Goal: Information Seeking & Learning: Learn about a topic

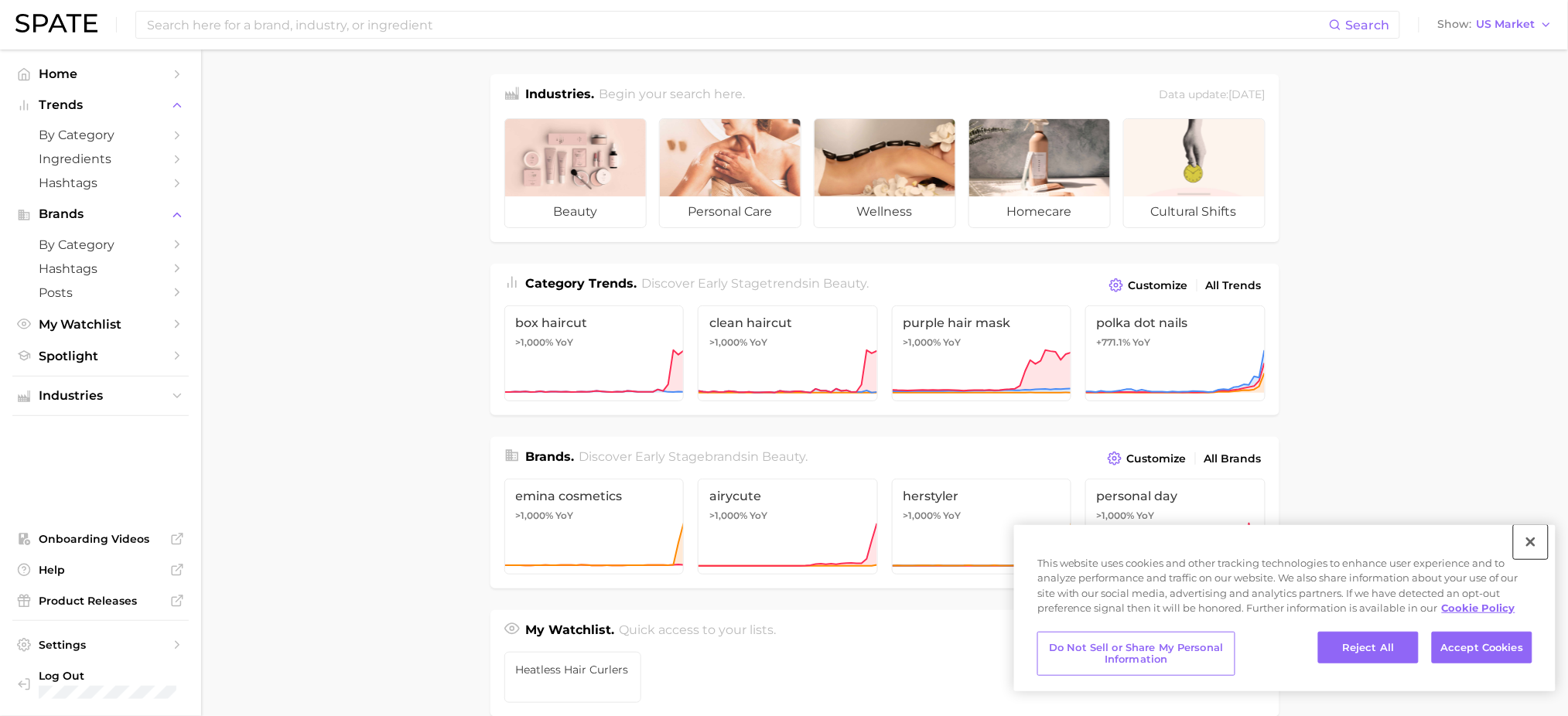
click at [1531, 540] on button "Close" at bounding box center [1531, 542] width 34 height 34
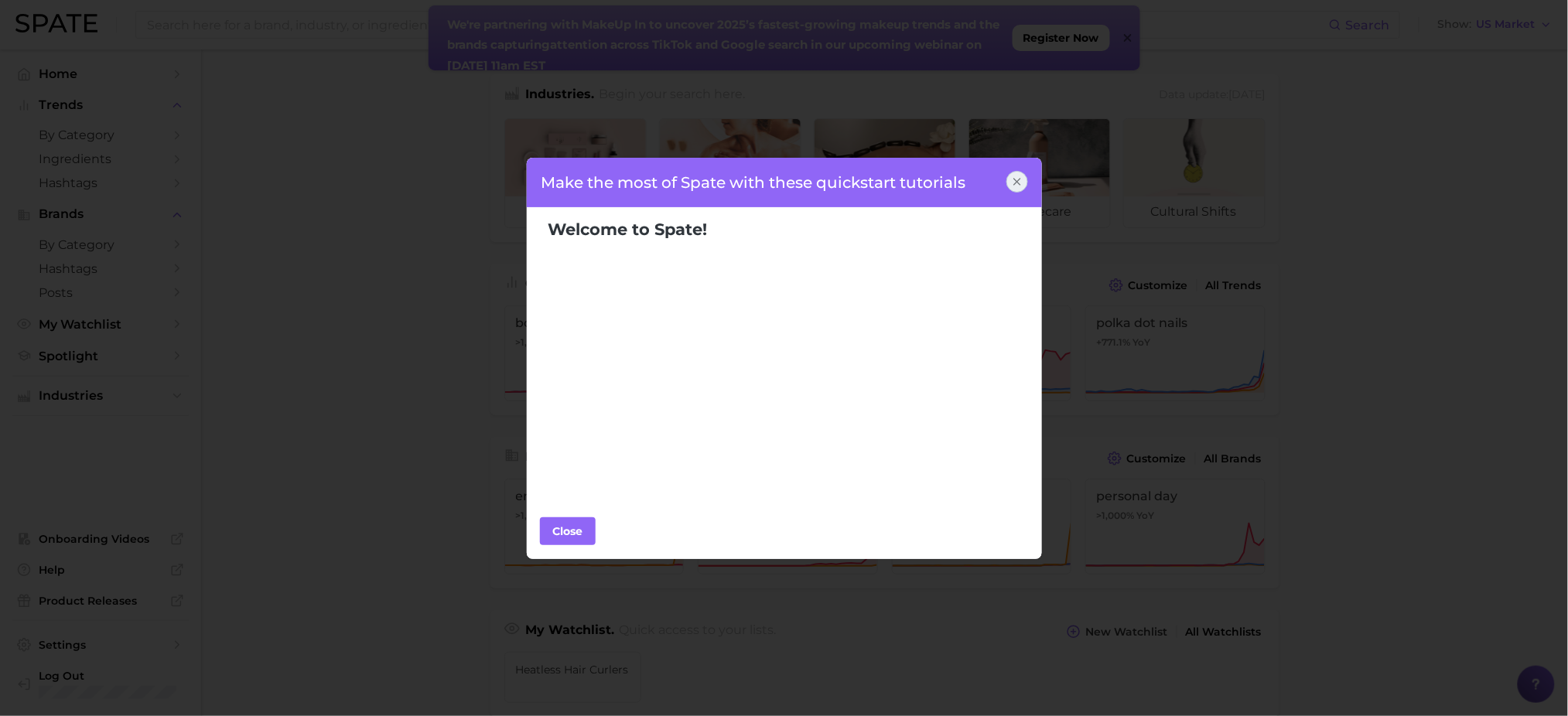
click at [1018, 179] on icon at bounding box center [1016, 181] width 12 height 12
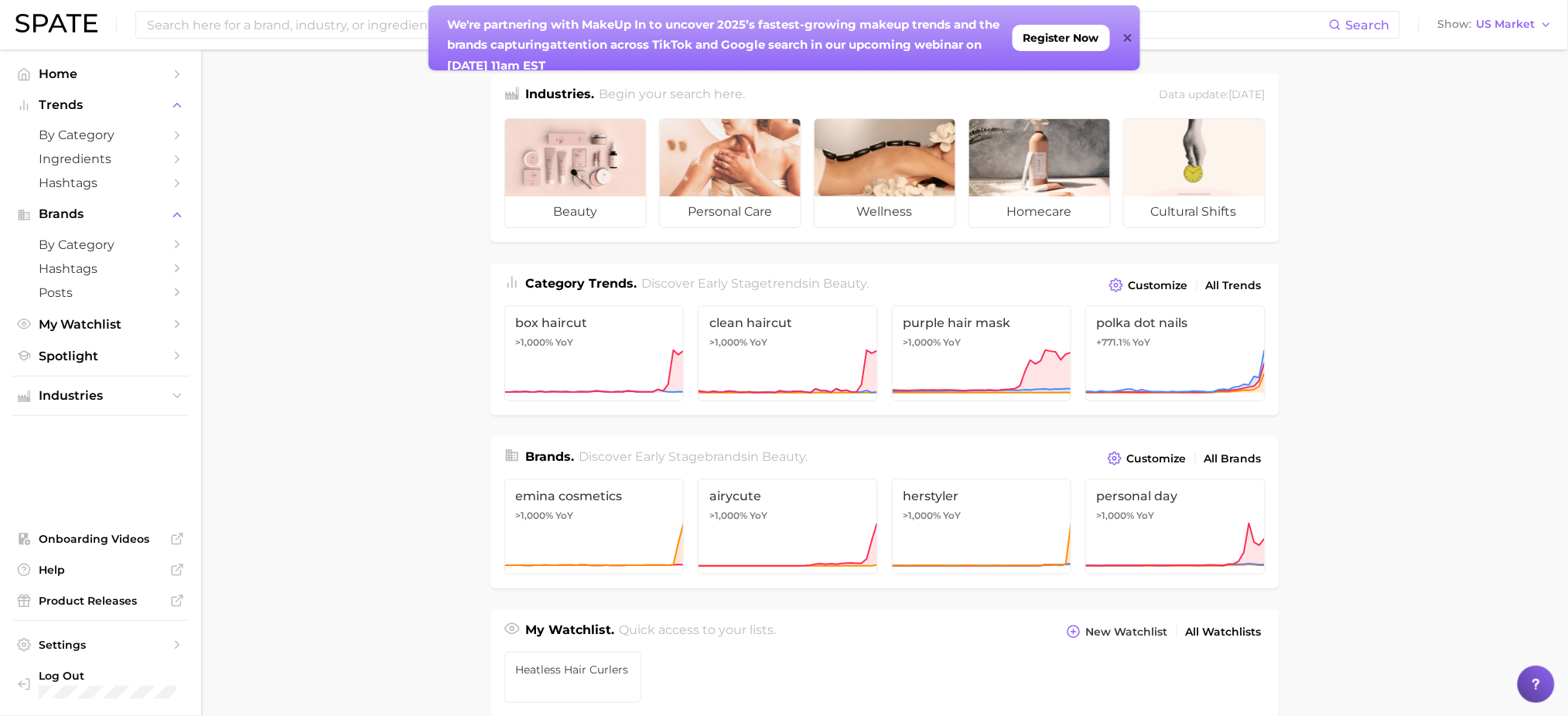
click at [1129, 34] on icon at bounding box center [1127, 37] width 8 height 12
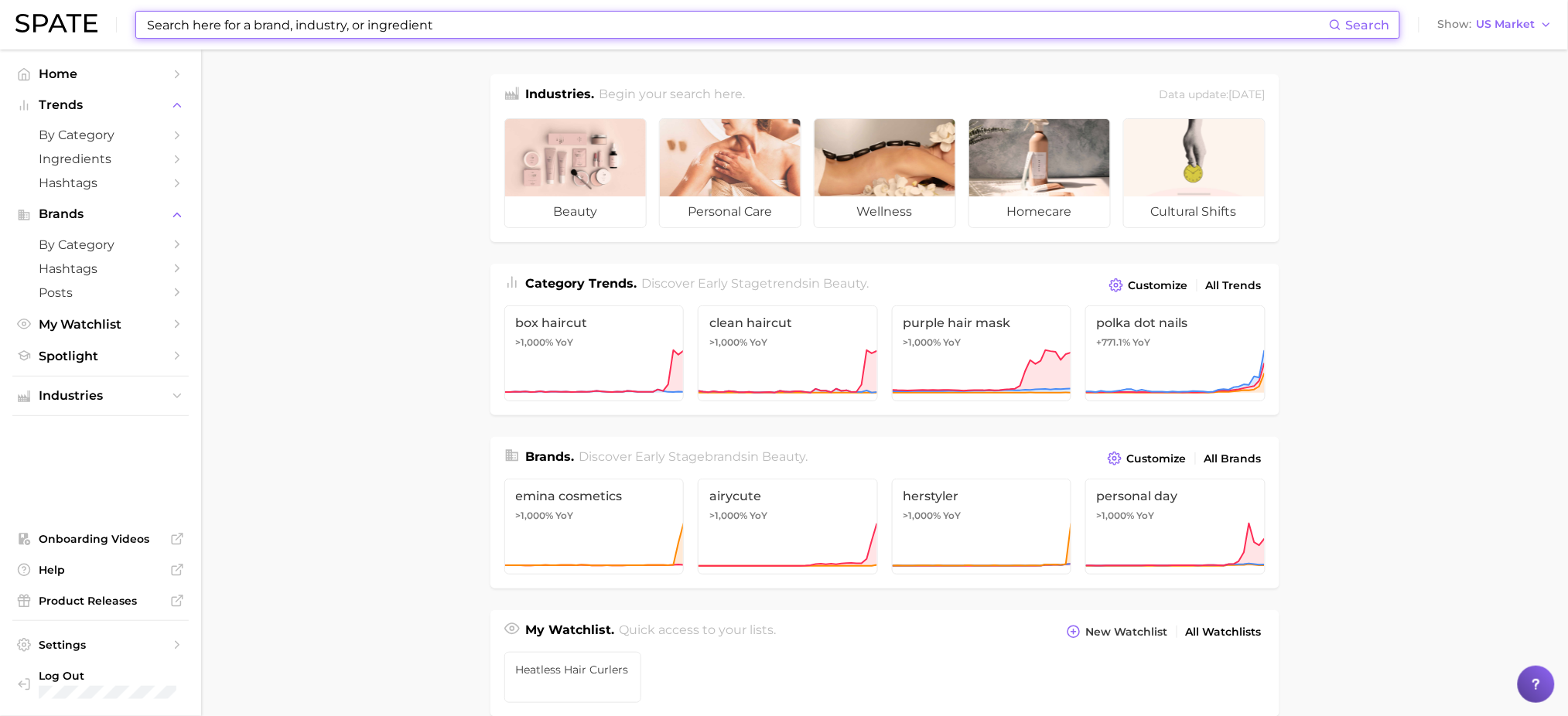
click at [1178, 26] on input at bounding box center [737, 24] width 1183 height 26
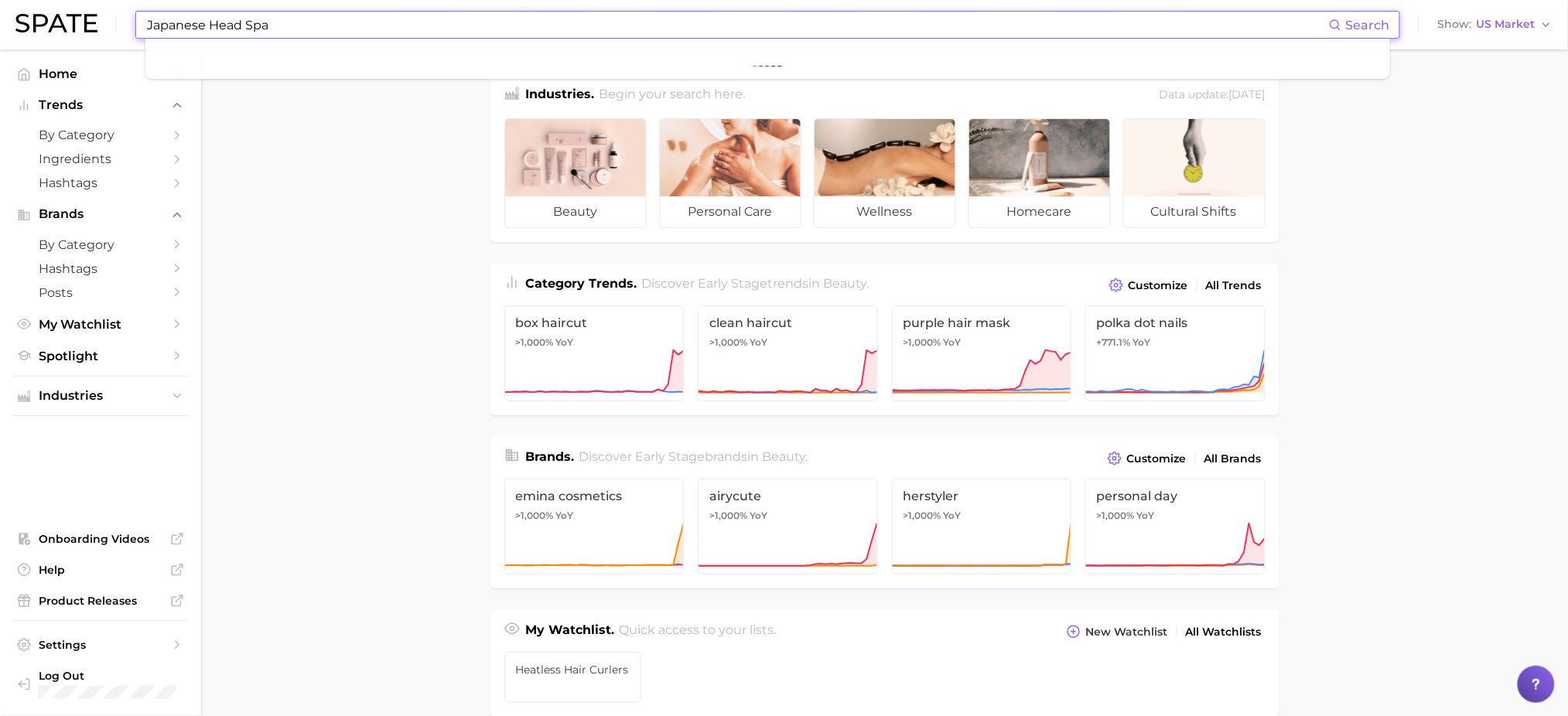
type input "Japanese Head Spa"
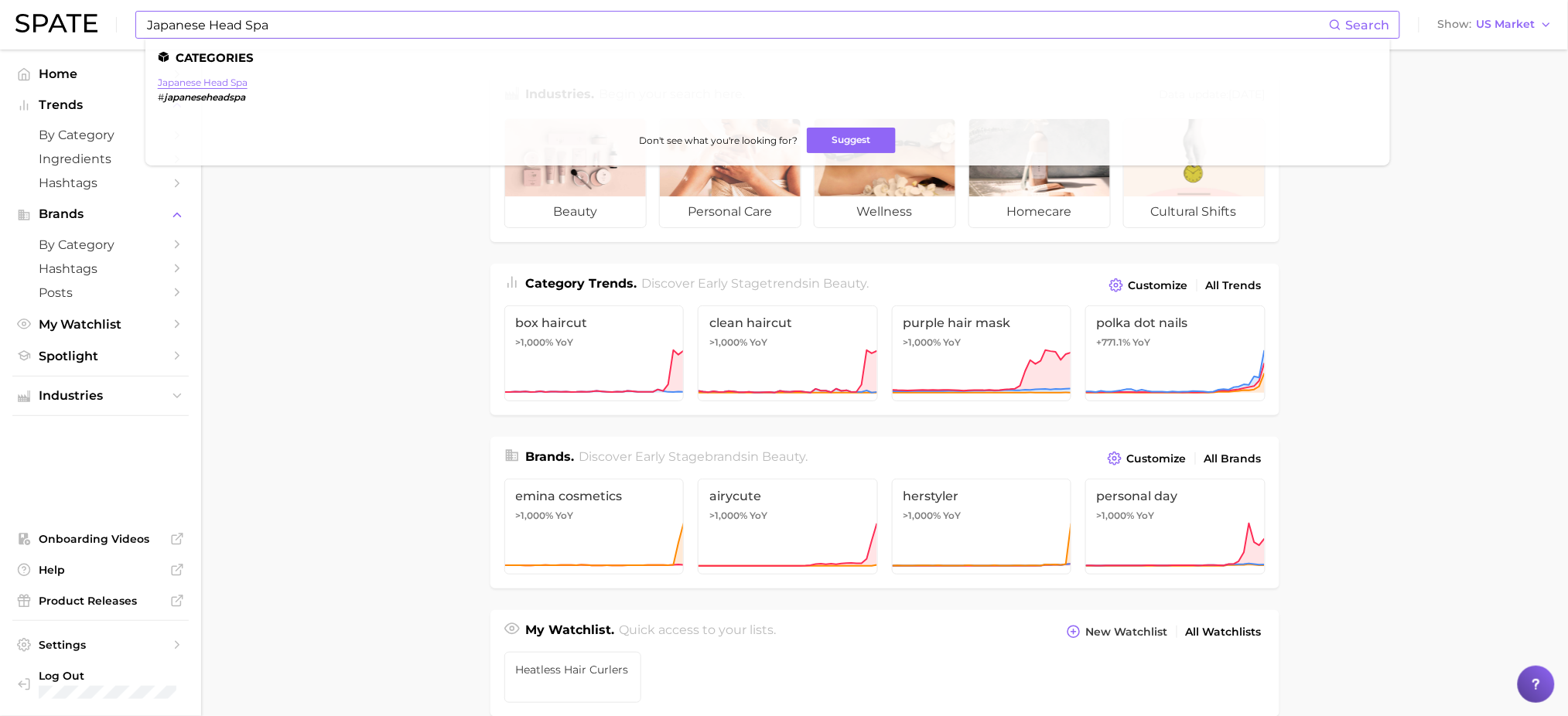
click at [207, 84] on link "japanese head spa" at bounding box center [203, 82] width 90 height 11
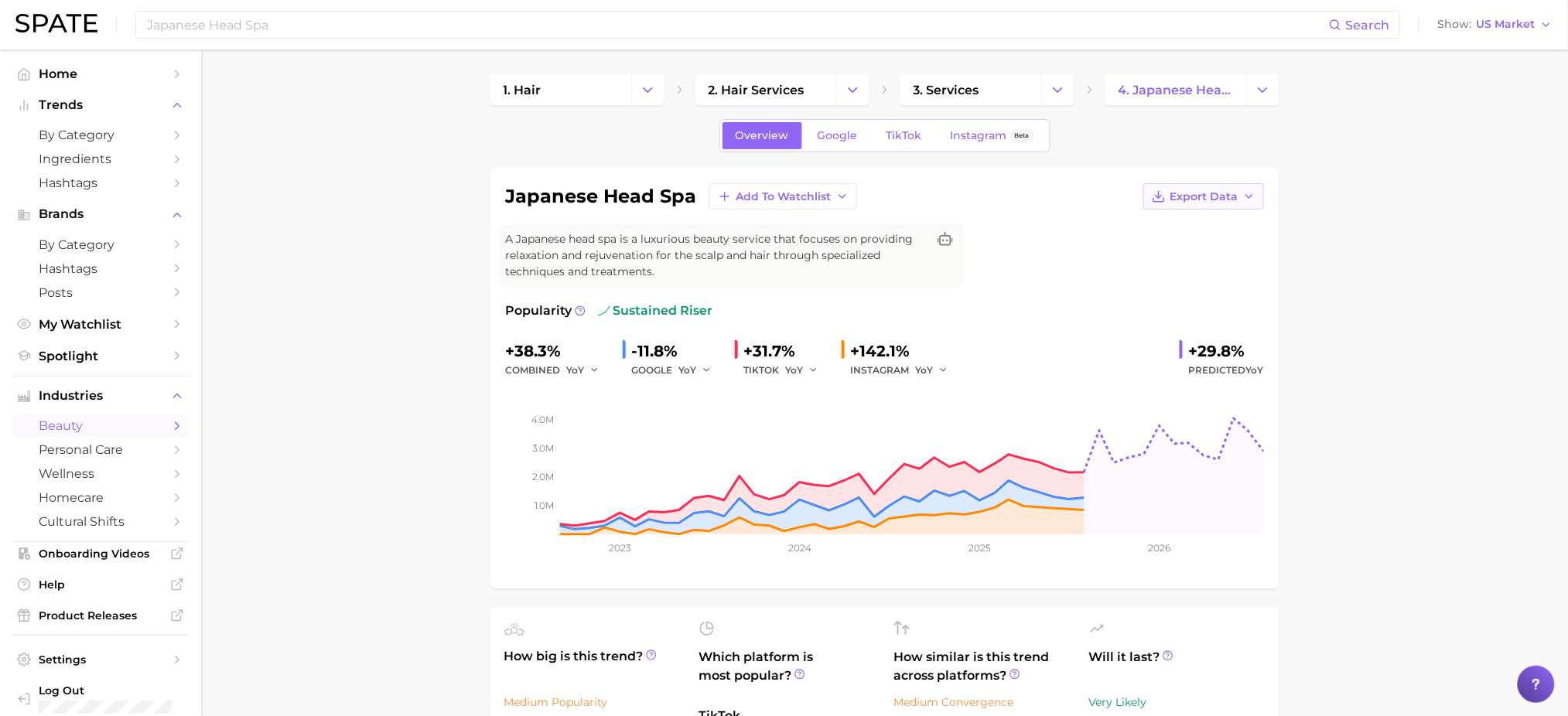
click at [1220, 190] on span "Export Data" at bounding box center [1204, 197] width 68 height 13
click at [1180, 255] on span "Time Series Image" at bounding box center [1171, 254] width 103 height 13
drag, startPoint x: 1157, startPoint y: 243, endPoint x: 1040, endPoint y: 282, distance: 123.3
click at [1040, 282] on div "japanese head spa Add to Watchlist Export Data A Japanese head spa is a luxurio…" at bounding box center [884, 377] width 758 height 390
drag, startPoint x: 1040, startPoint y: 282, endPoint x: 1443, endPoint y: 454, distance: 438.2
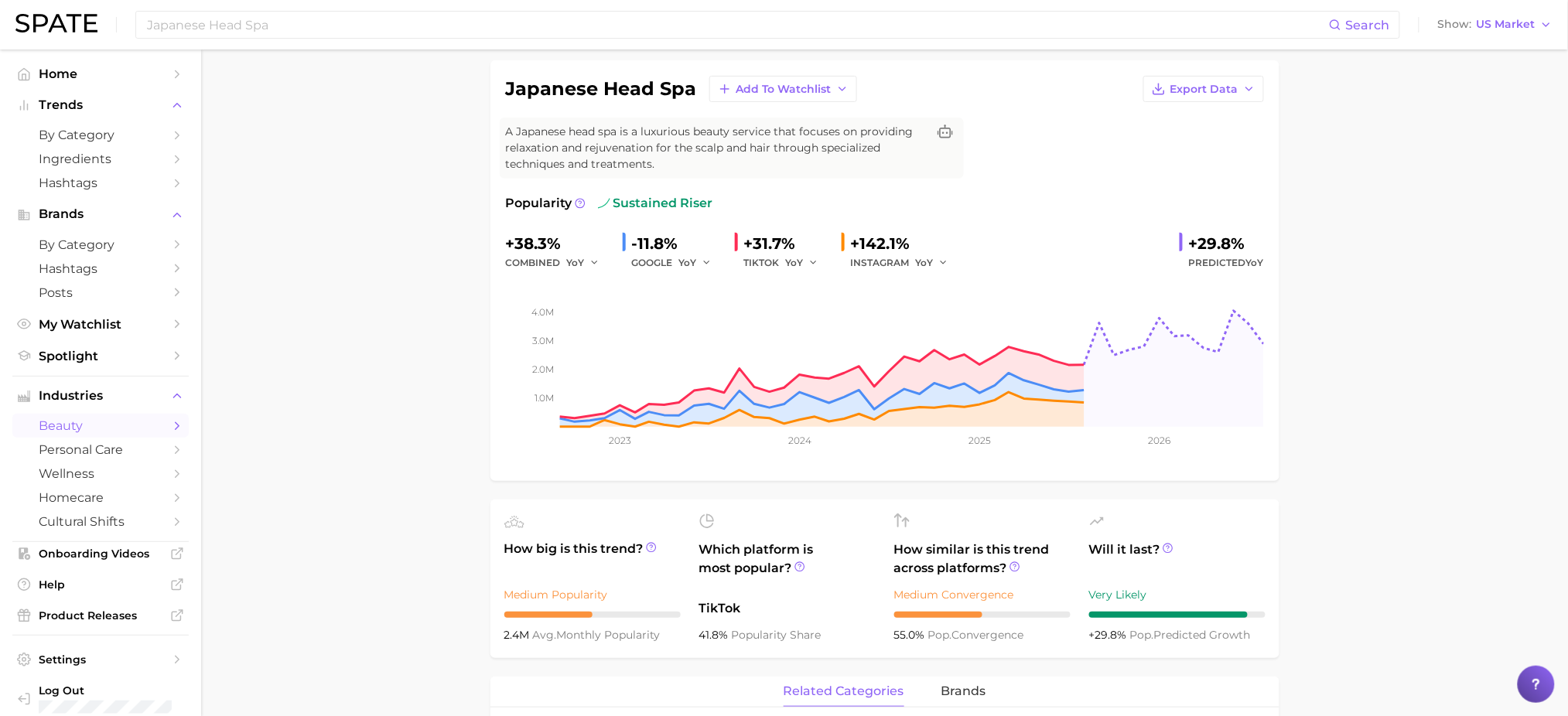
scroll to position [112, 0]
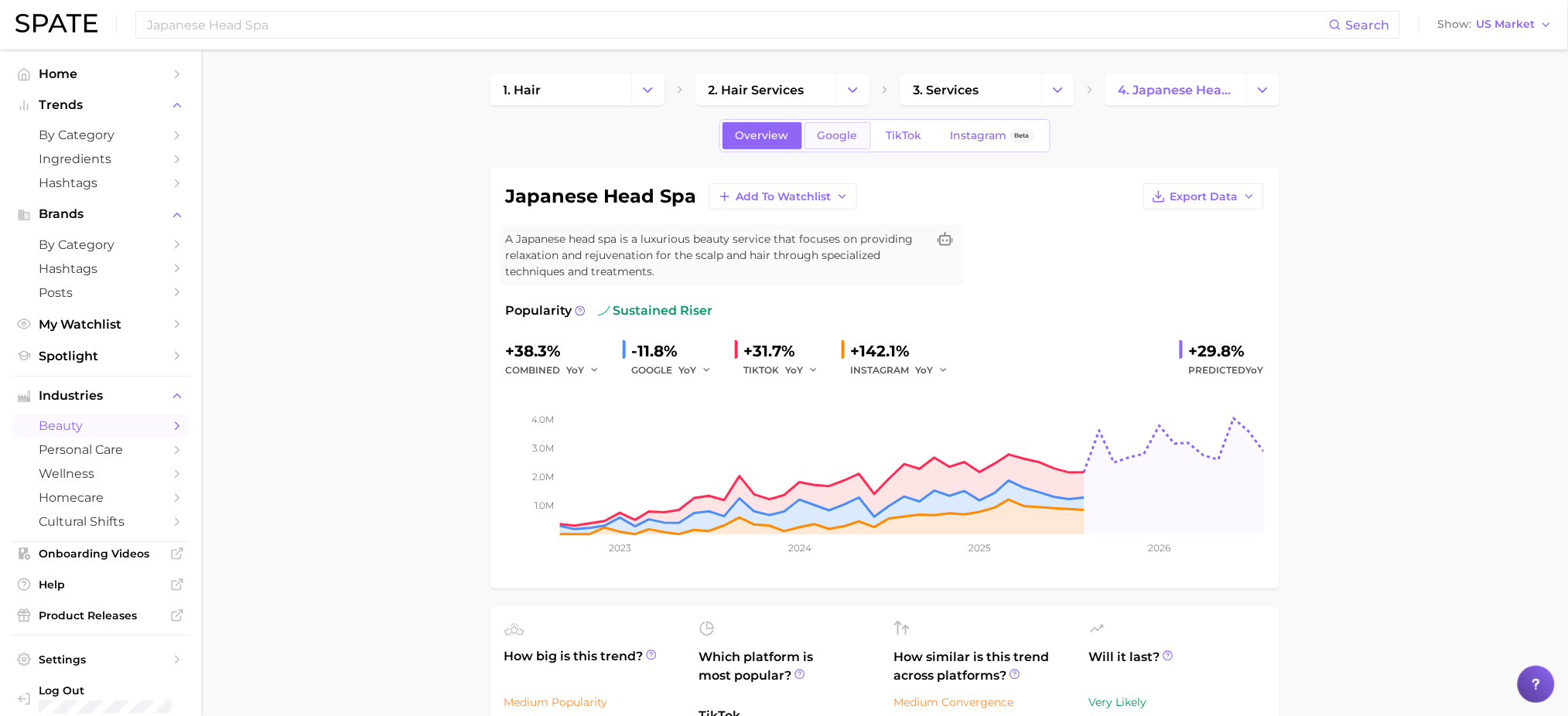
click at [823, 135] on span "Google" at bounding box center [837, 136] width 40 height 13
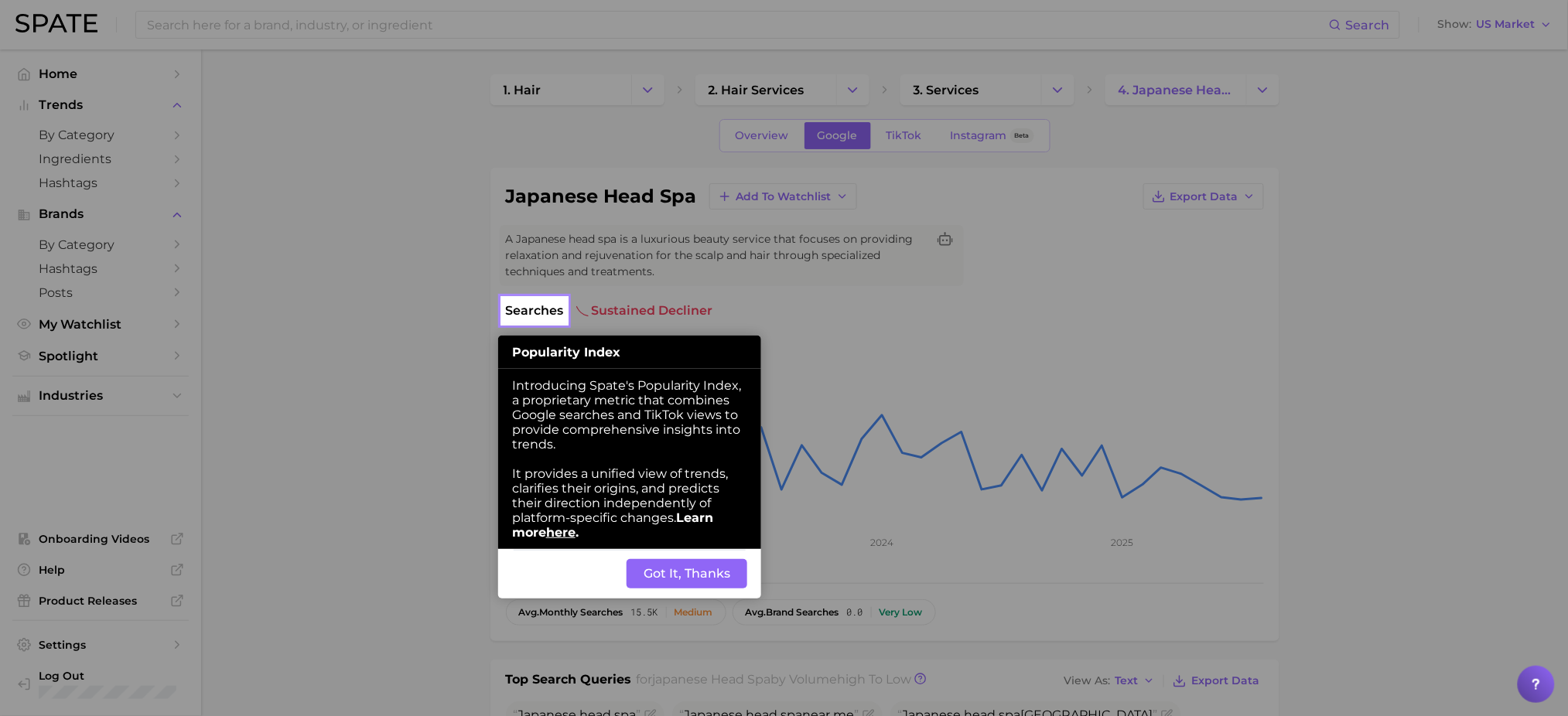
click at [678, 588] on button "Got It, Thanks" at bounding box center [687, 573] width 121 height 30
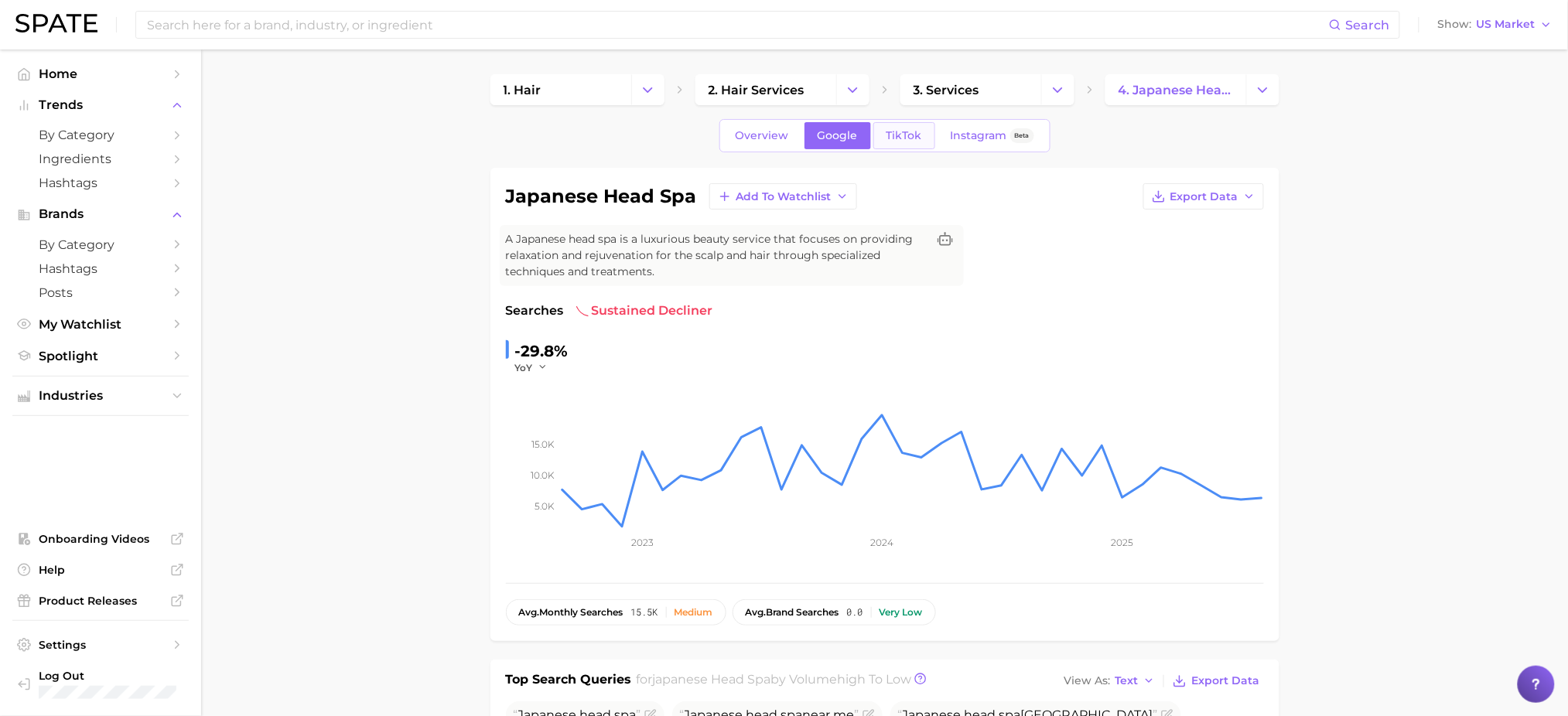
click at [898, 139] on span "TikTok" at bounding box center [903, 136] width 35 height 13
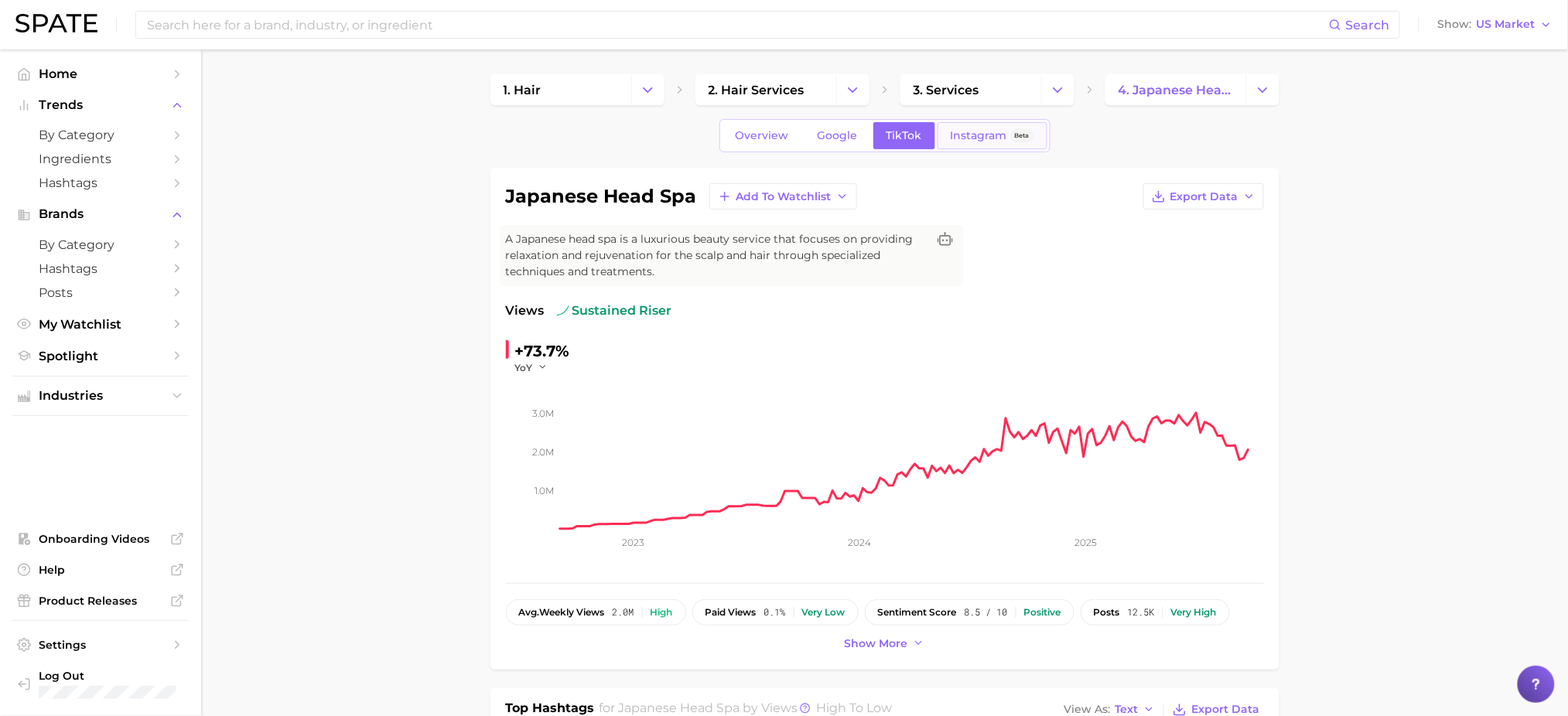
click at [978, 139] on span "Instagram" at bounding box center [978, 136] width 57 height 13
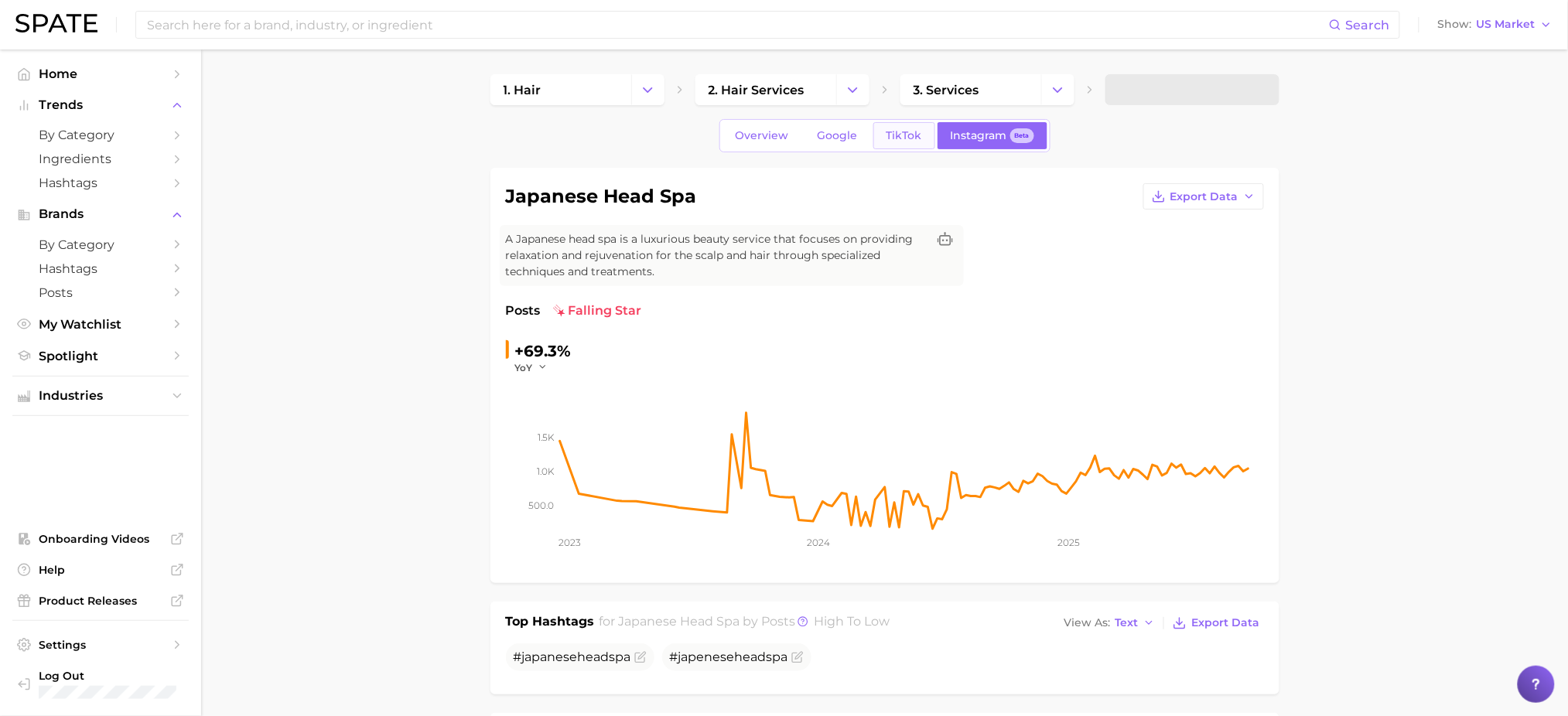
click at [905, 130] on span "TikTok" at bounding box center [903, 136] width 35 height 13
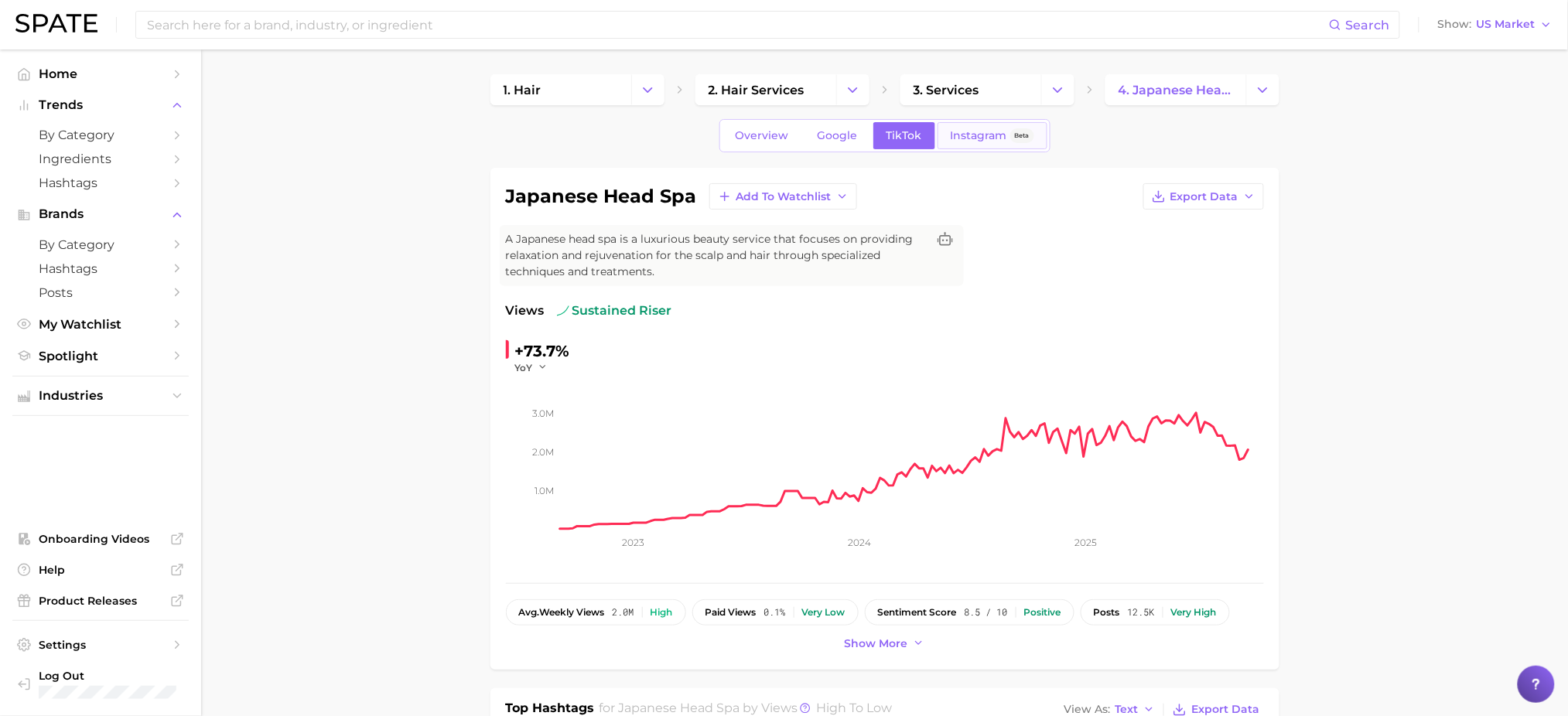
click at [975, 131] on span "Instagram" at bounding box center [978, 136] width 57 height 13
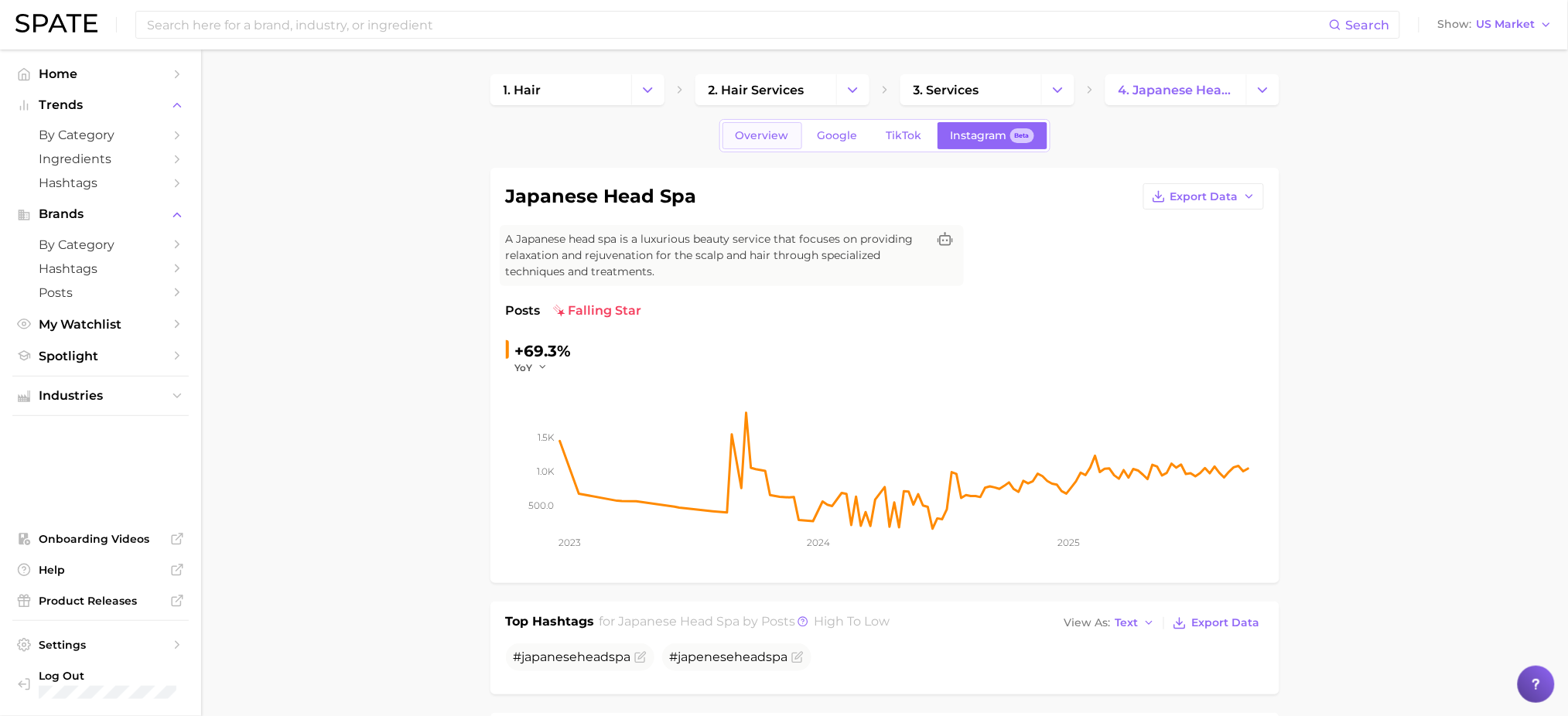
click at [764, 130] on span "Overview" at bounding box center [762, 136] width 54 height 13
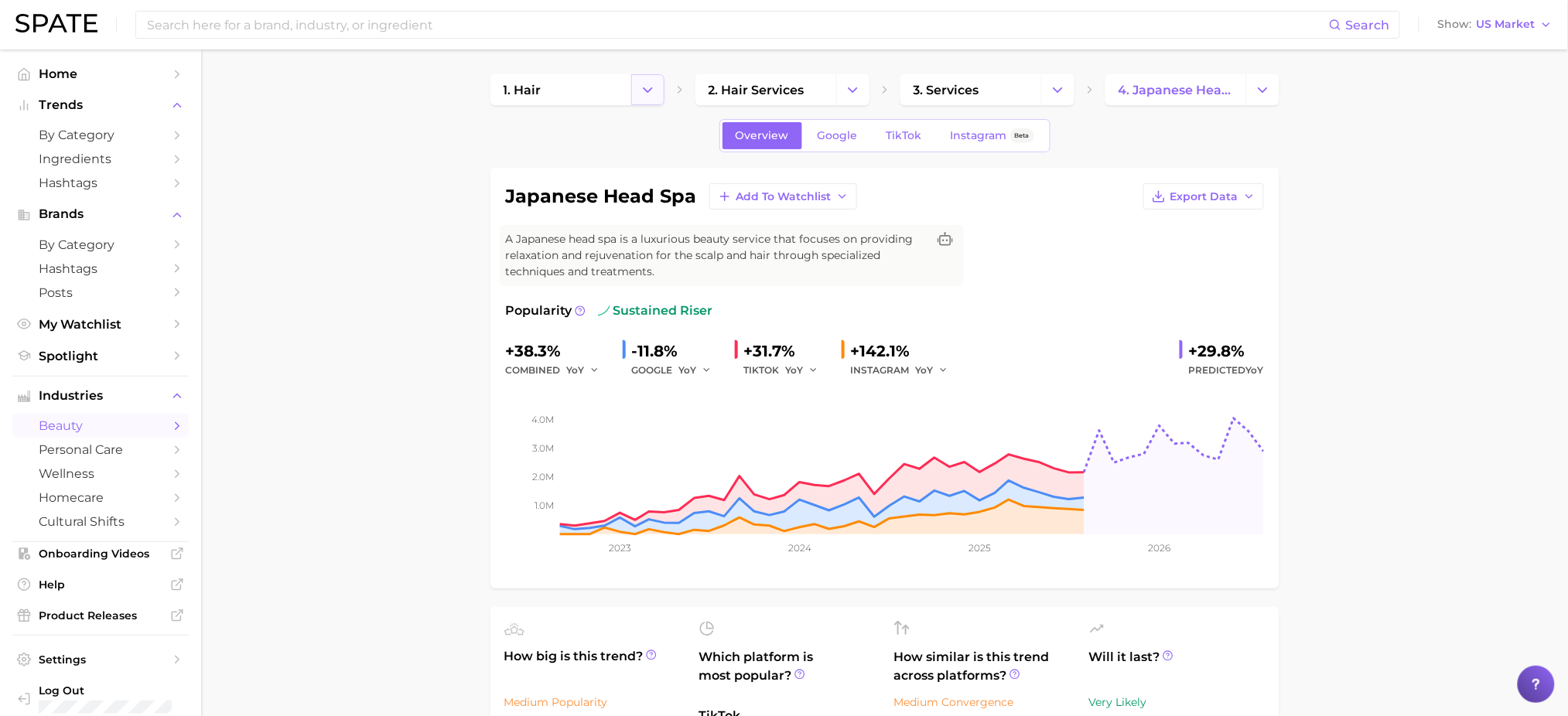
click at [645, 93] on icon "Change Category" at bounding box center [648, 90] width 16 height 16
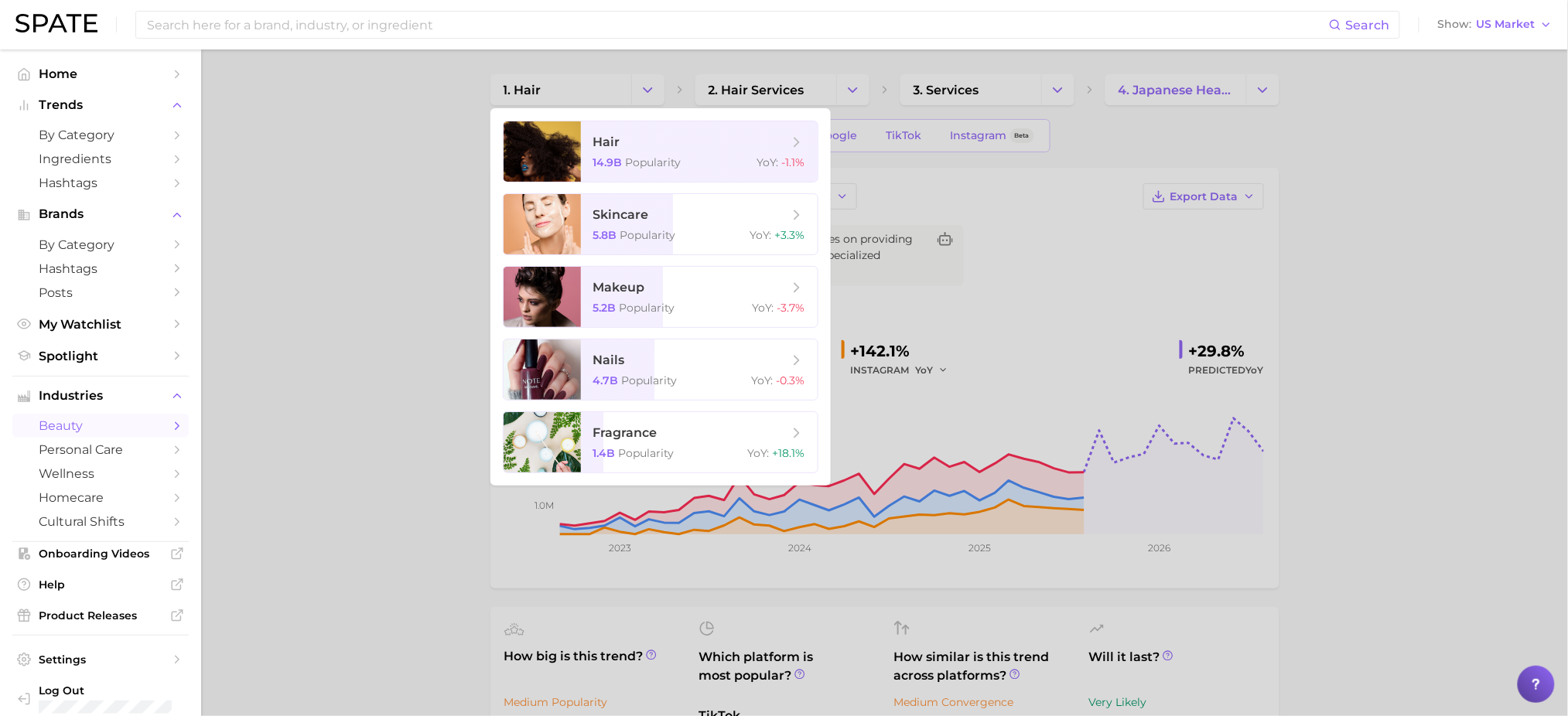
click at [853, 99] on div at bounding box center [784, 358] width 1568 height 716
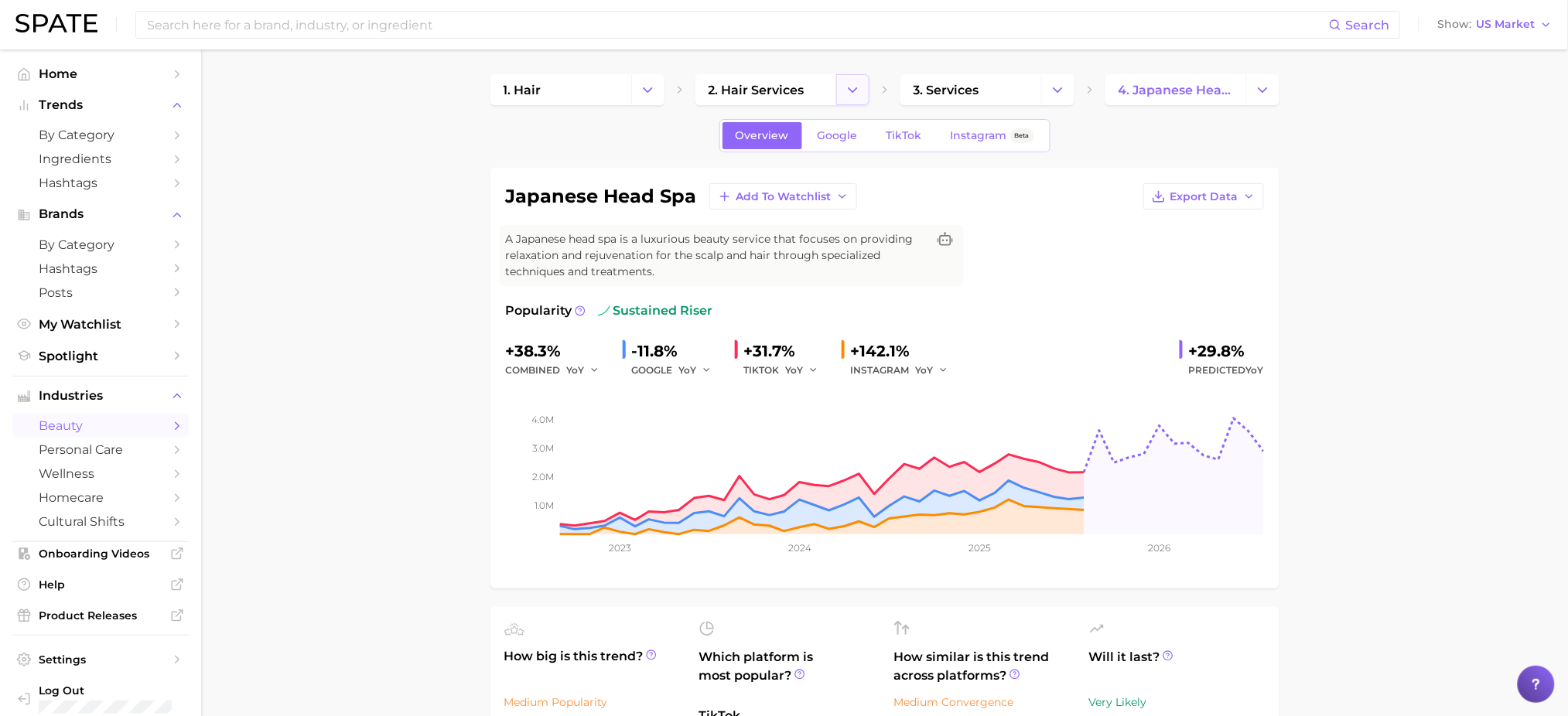
click at [855, 96] on icon "Change Category" at bounding box center [852, 90] width 16 height 16
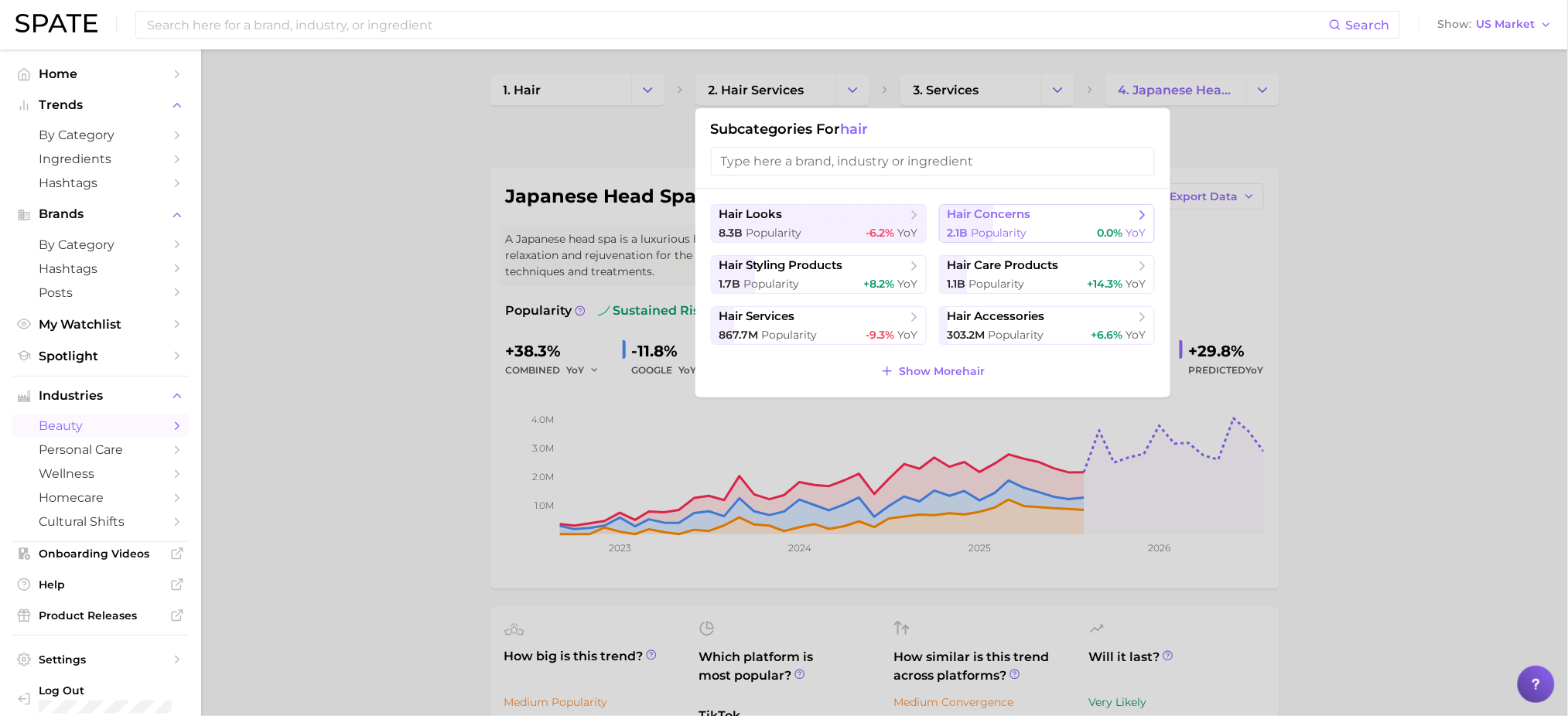
click at [998, 216] on span "hair concerns" at bounding box center [989, 213] width 83 height 14
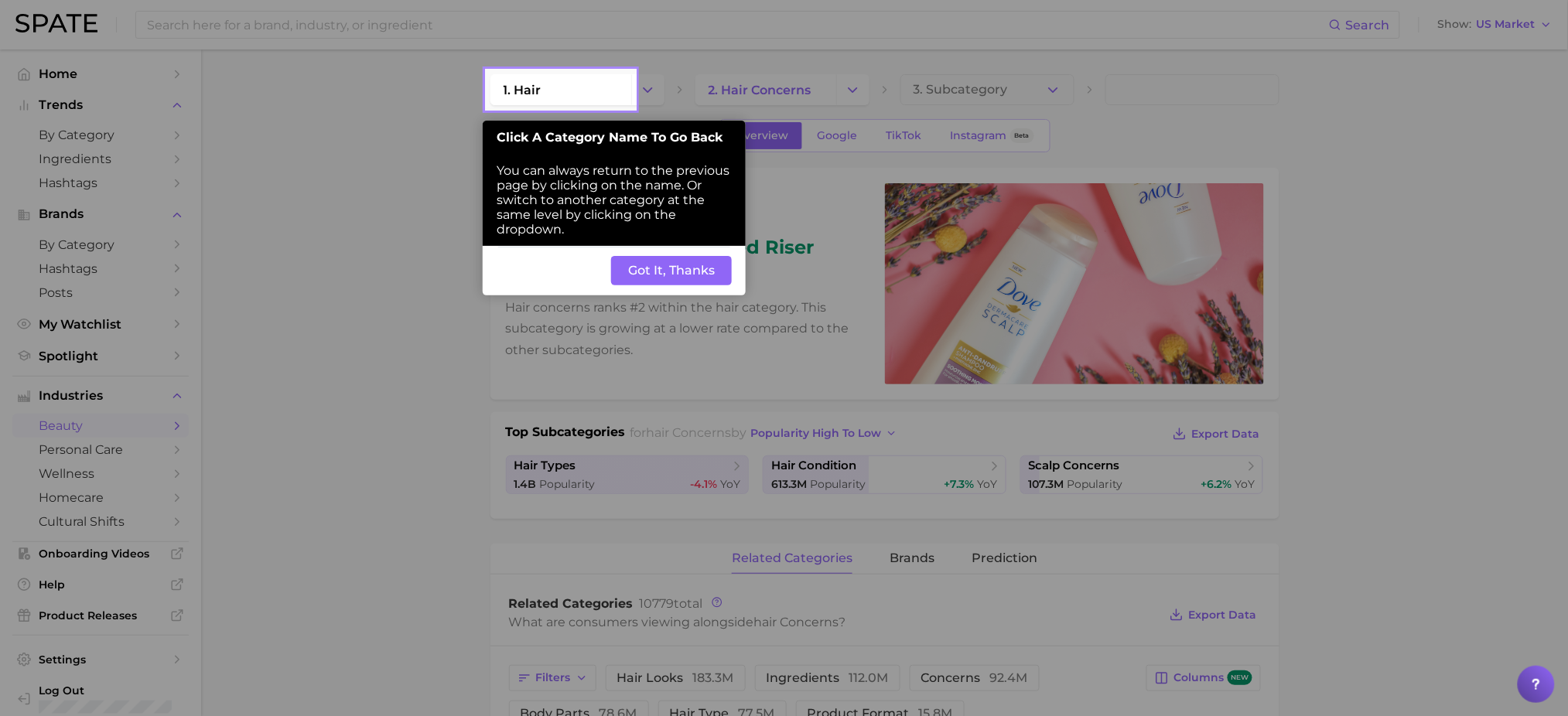
click at [638, 276] on button "Got It, Thanks" at bounding box center [671, 270] width 121 height 30
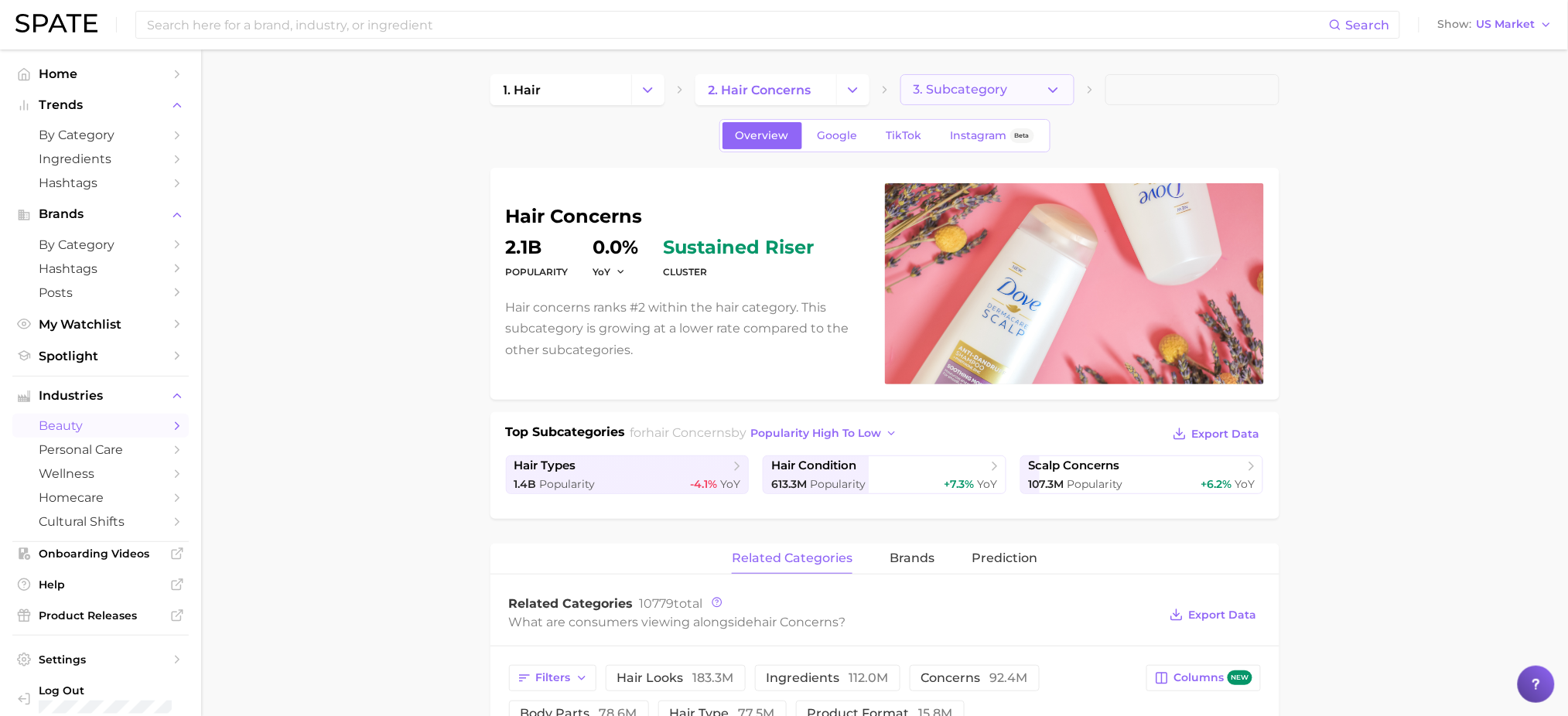
click at [1061, 90] on button "3. Subcategory" at bounding box center [988, 90] width 174 height 31
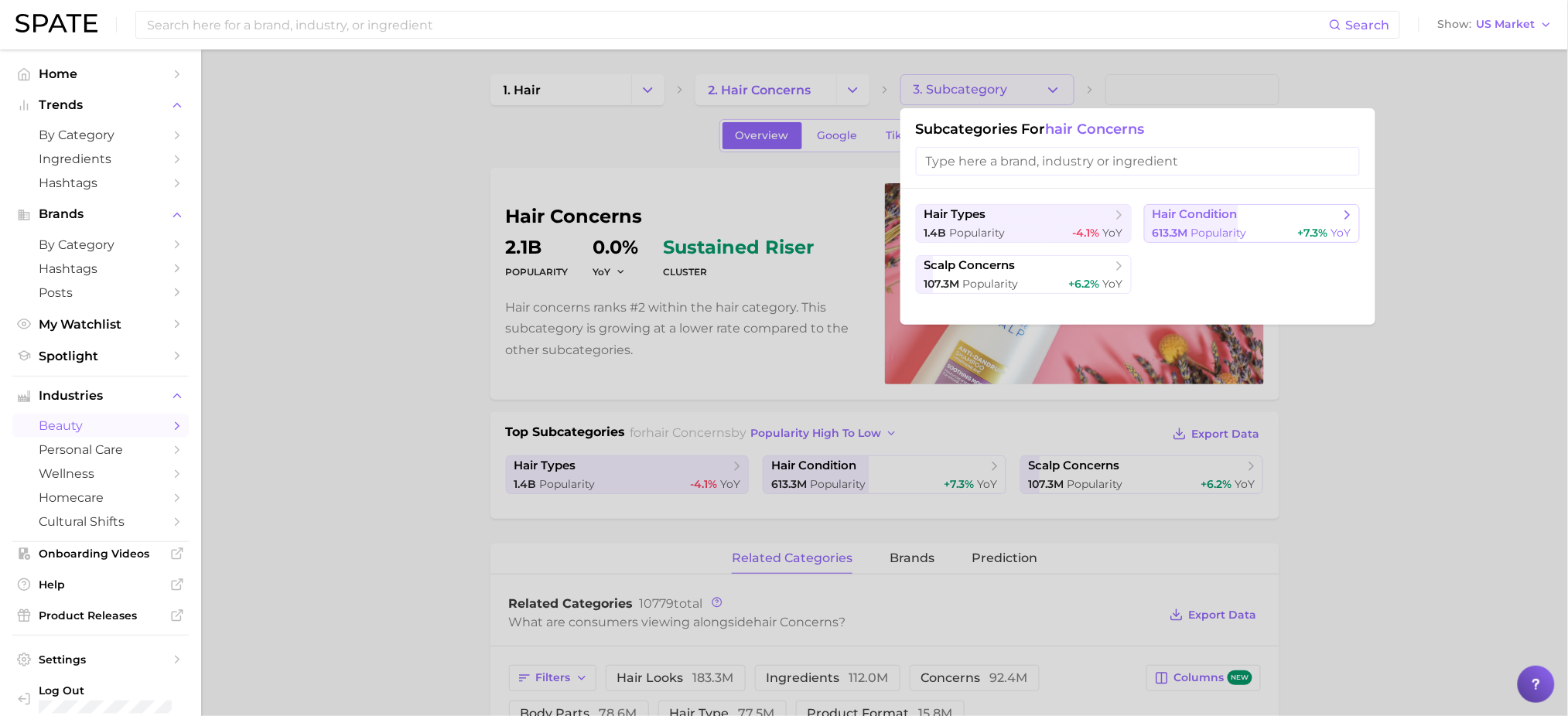
click at [1235, 232] on span "Popularity" at bounding box center [1218, 233] width 56 height 14
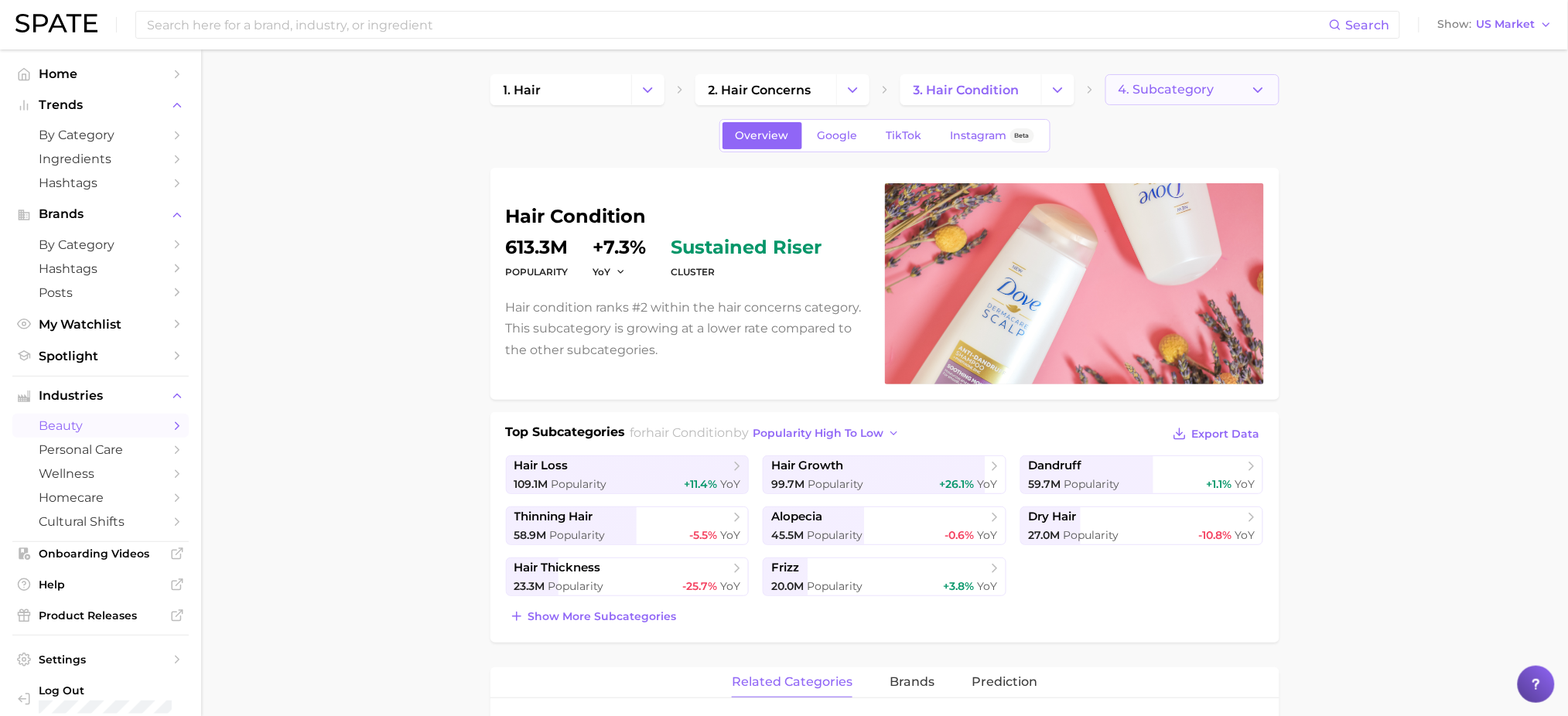
click at [1257, 99] on button "4. Subcategory" at bounding box center [1193, 90] width 174 height 31
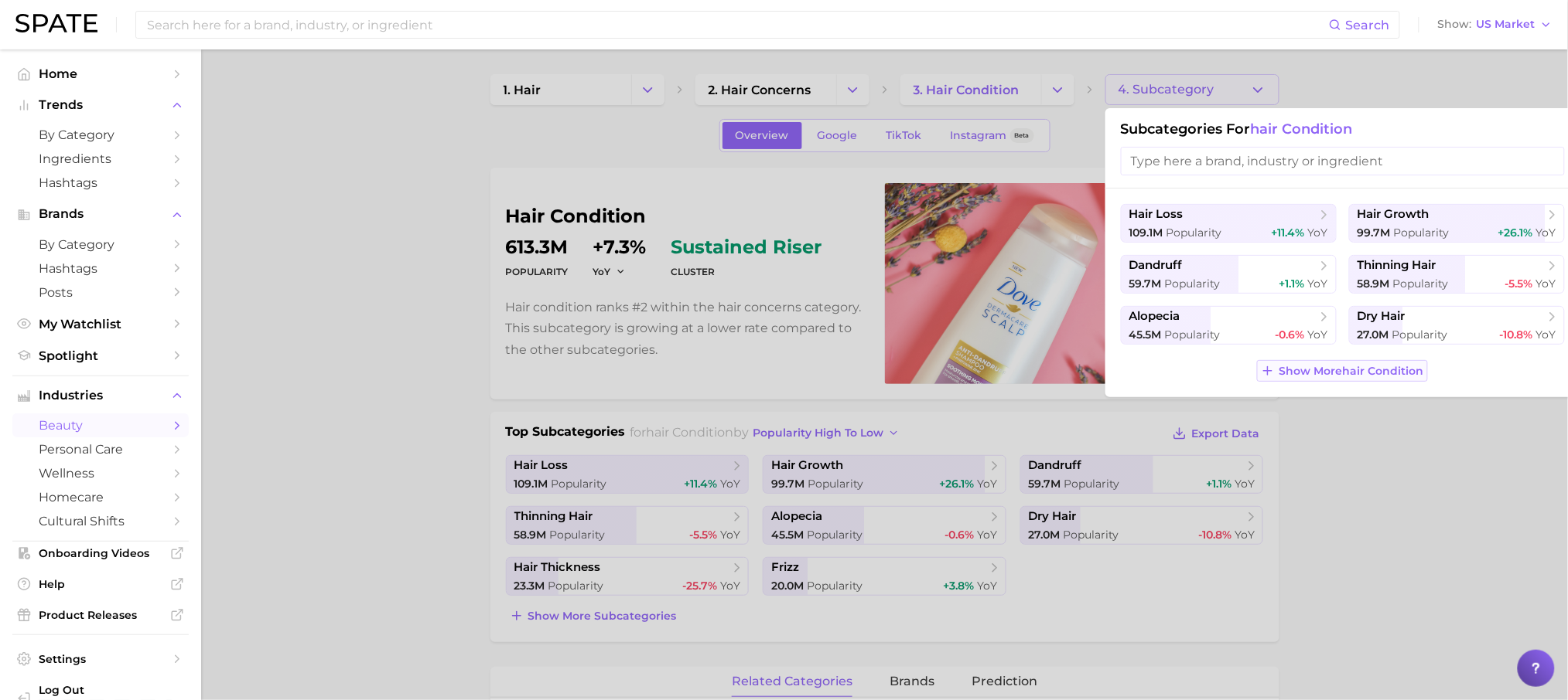
click at [1399, 368] on span "Show More hair condition" at bounding box center [1351, 372] width 145 height 13
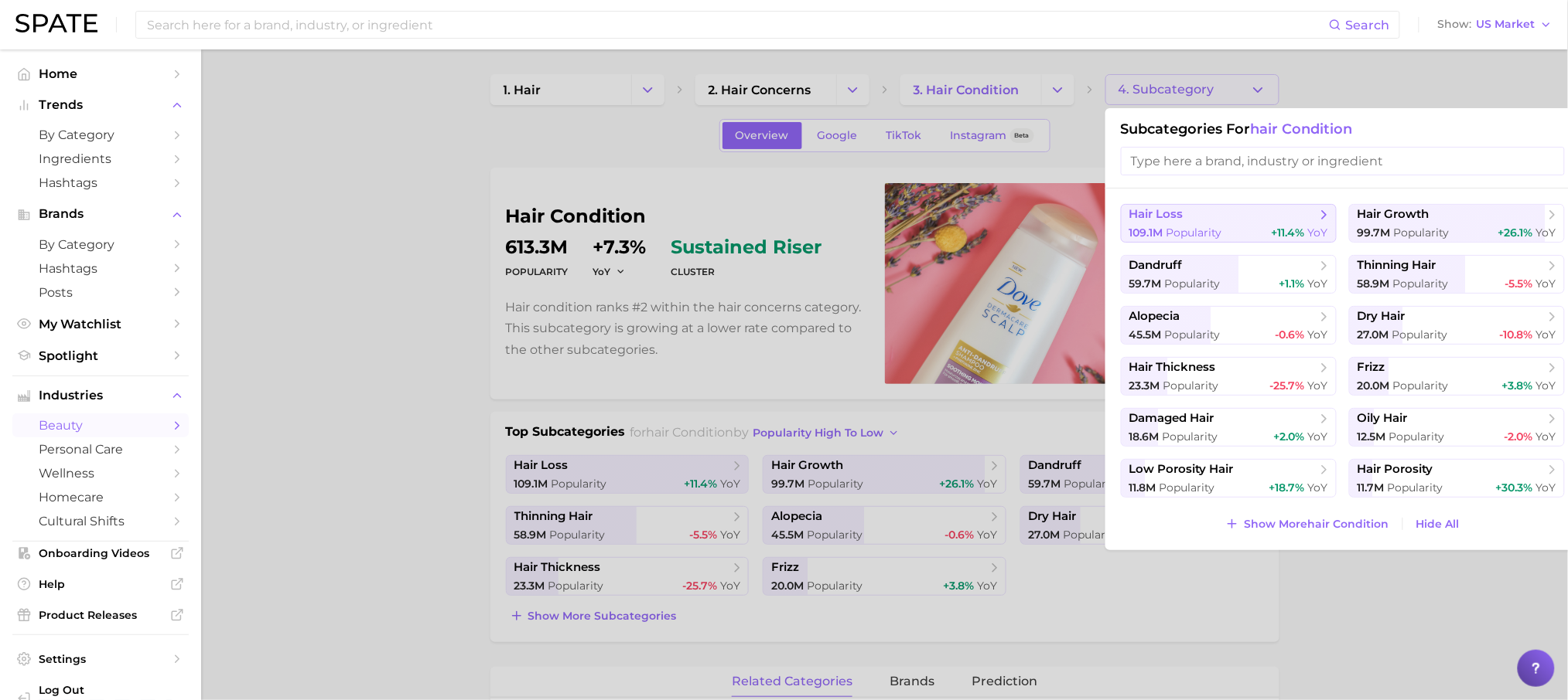
click at [1170, 210] on span "hair loss" at bounding box center [1156, 214] width 55 height 14
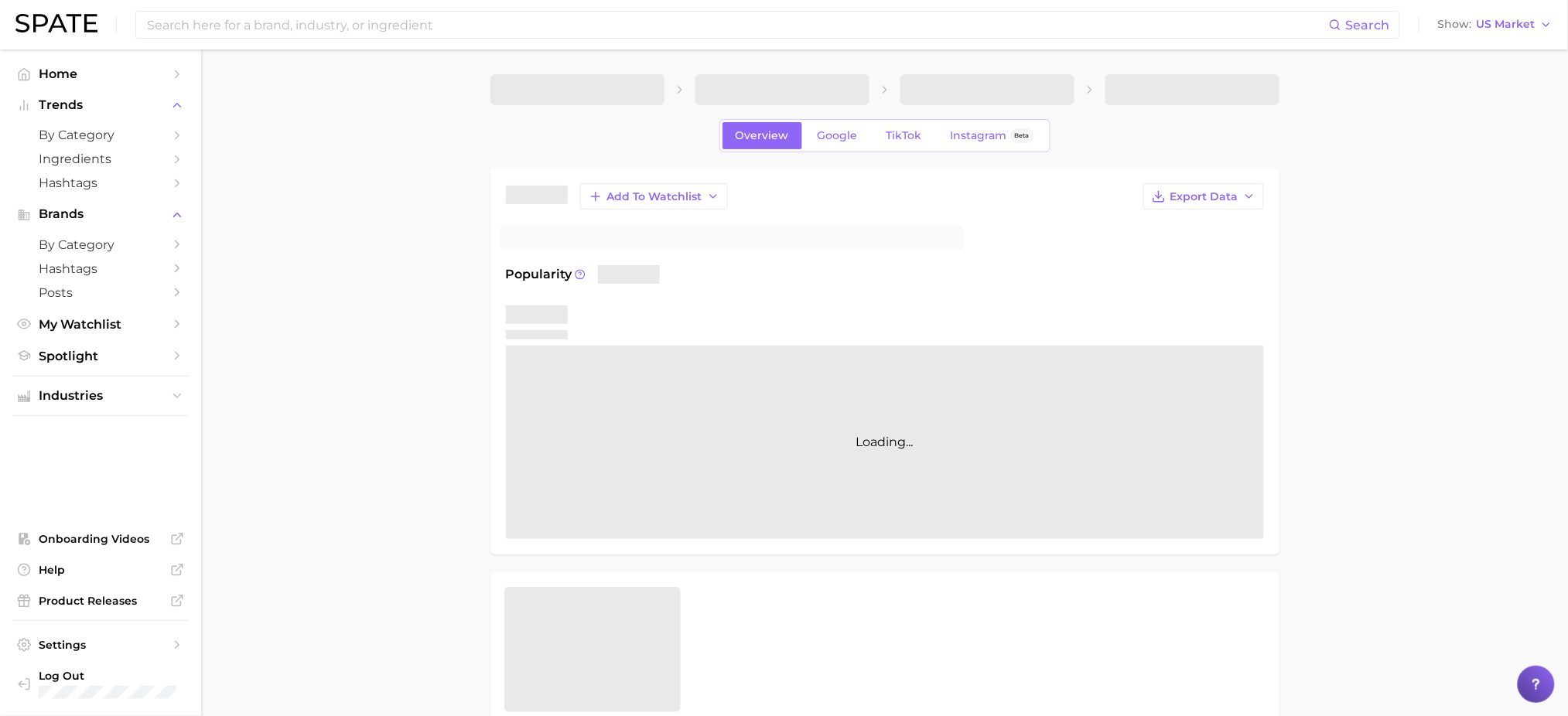
scroll to position [235, 0]
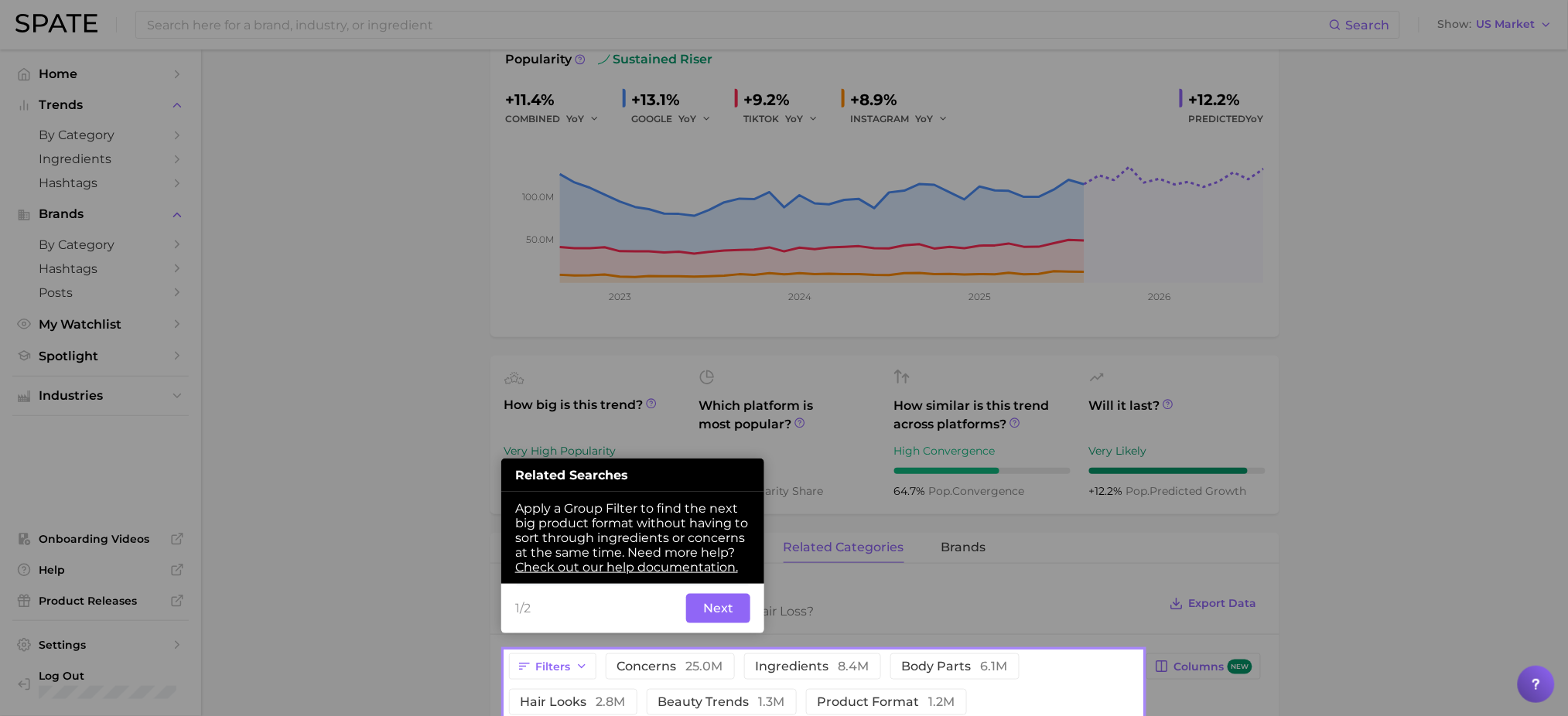
click at [716, 621] on button "Next" at bounding box center [717, 608] width 64 height 30
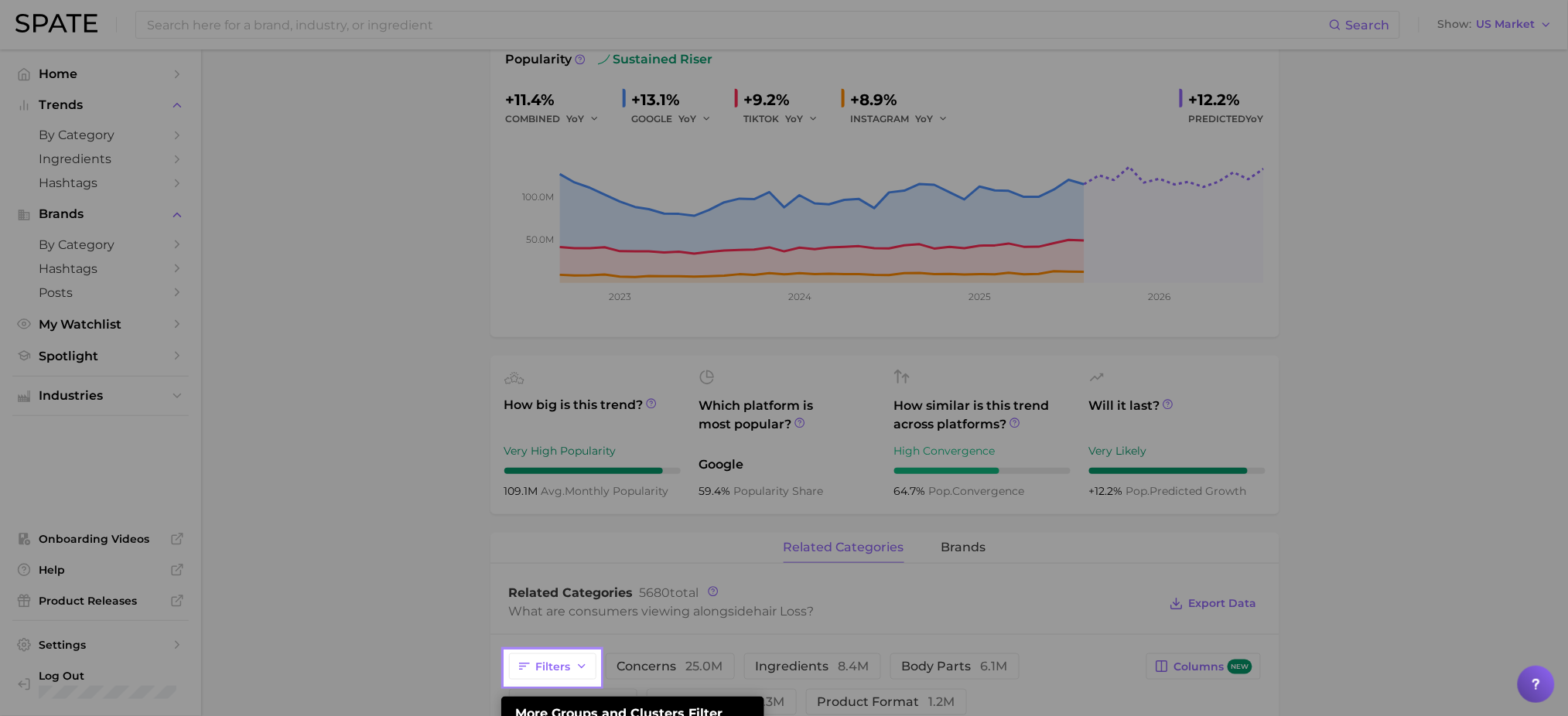
scroll to position [647, 0]
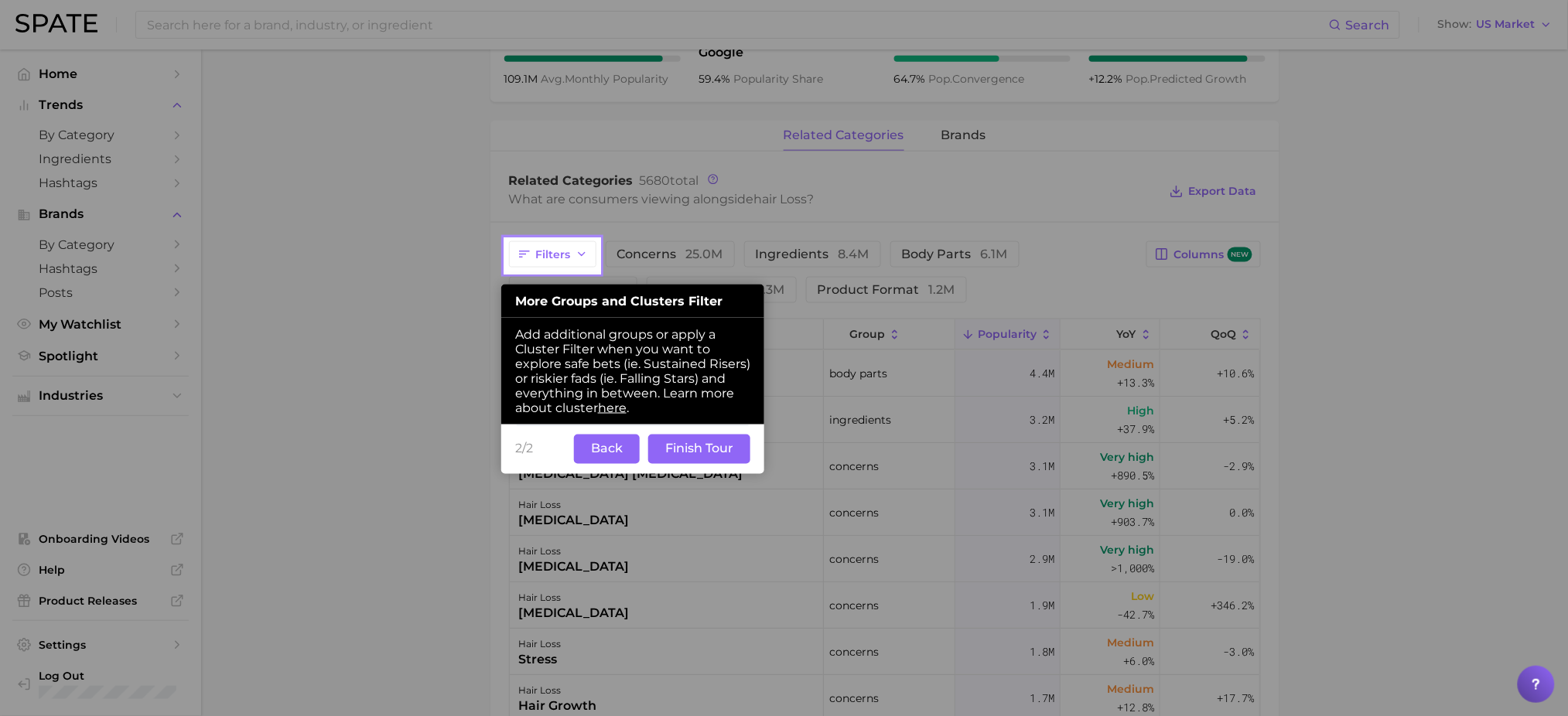
click at [676, 460] on button "Finish Tour" at bounding box center [699, 449] width 102 height 30
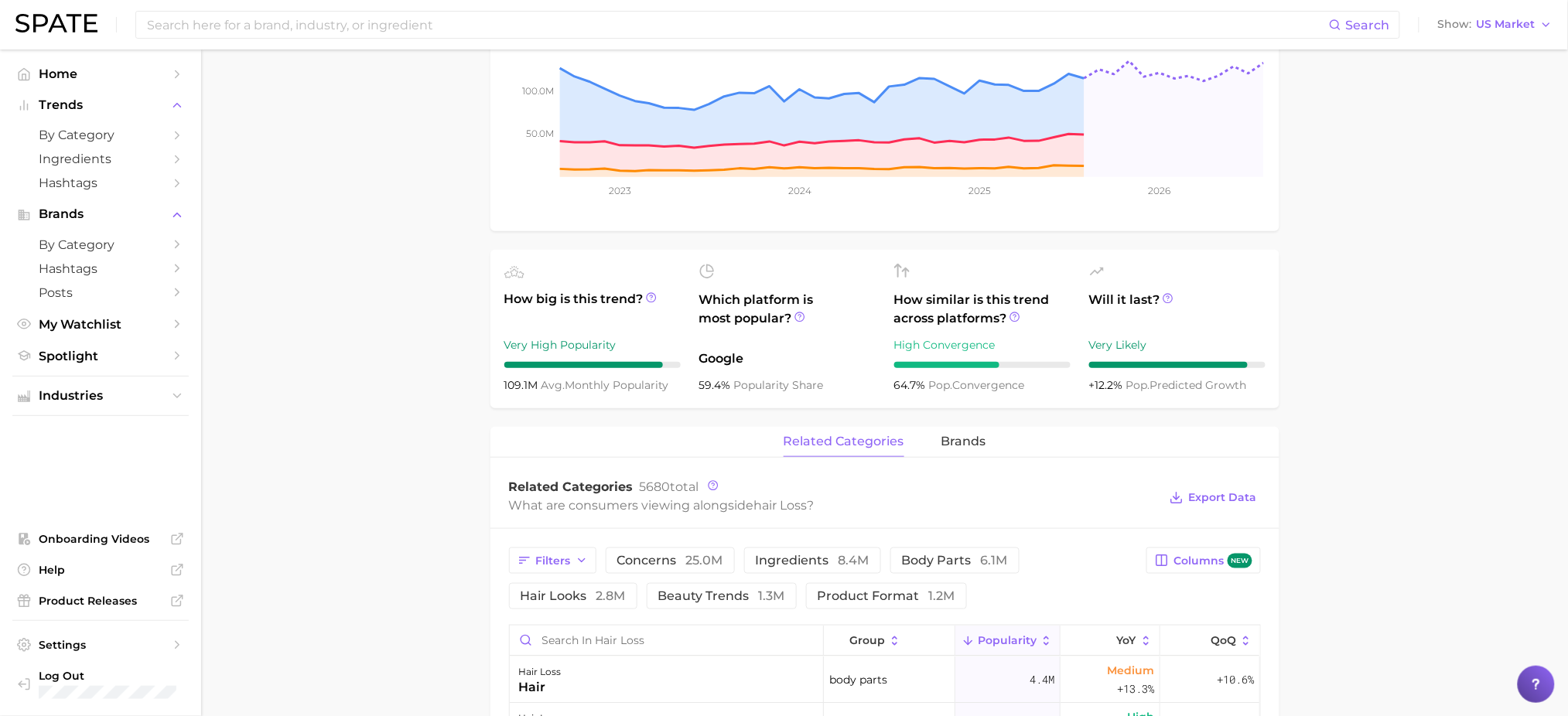
scroll to position [0, 0]
